Goal: Navigation & Orientation: Go to known website

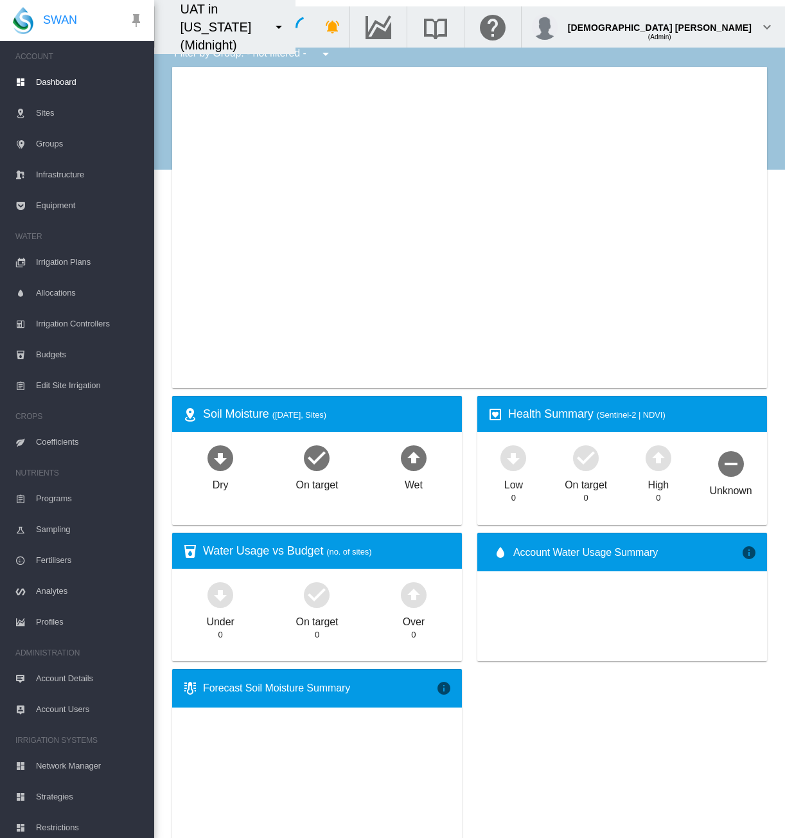
type input "**********"
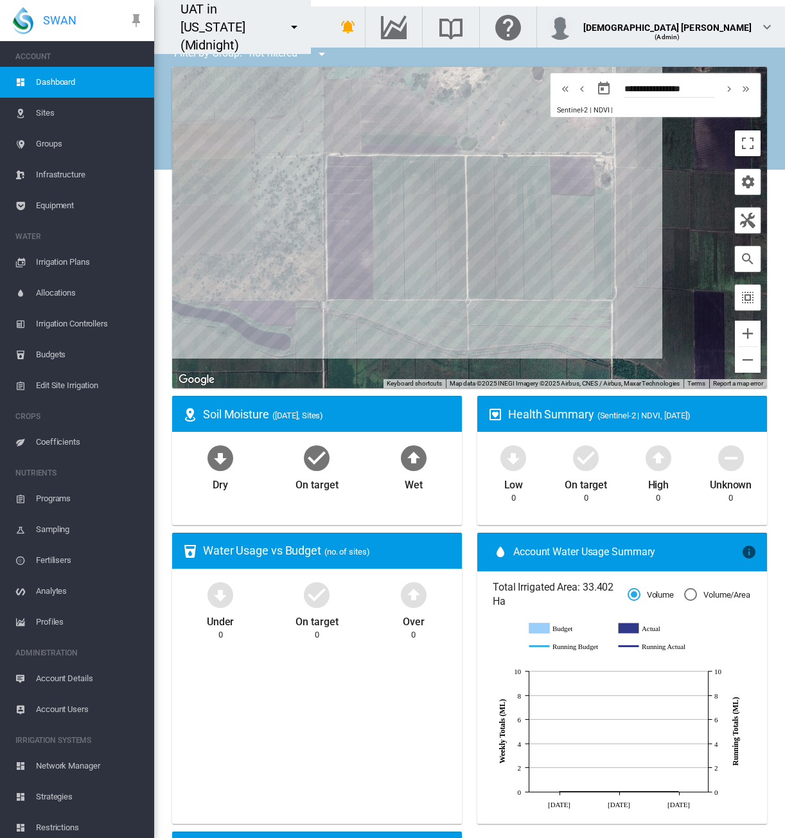
scroll to position [36, 0]
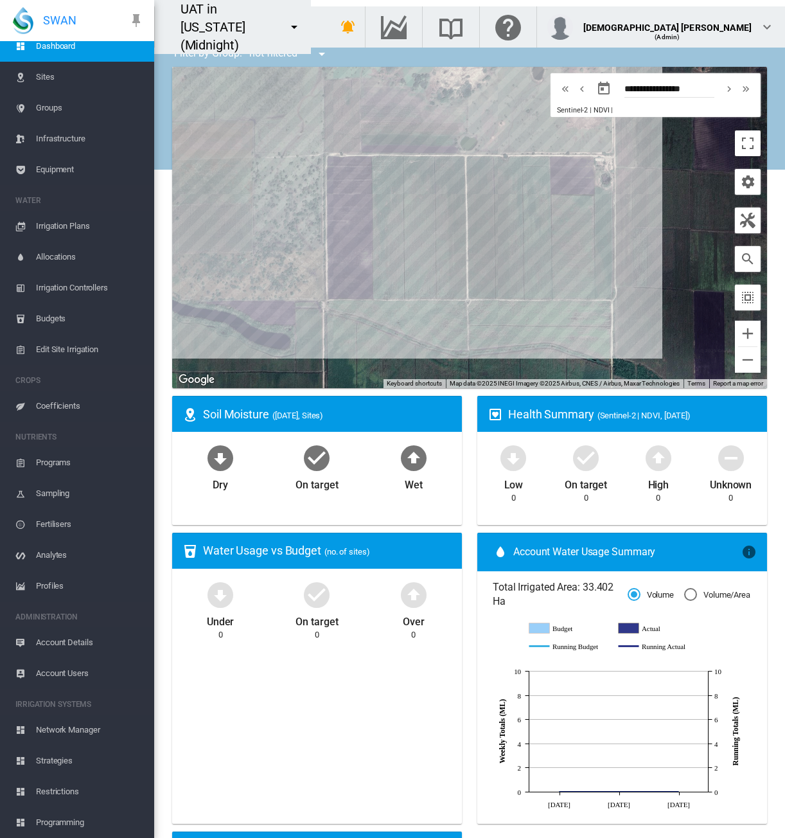
click at [311, 16] on div "UAT in California (Midnight) 1 site account Adelaide Demo Cheriton" at bounding box center [232, 27] width 157 height 54
